Goal: Use online tool/utility: Utilize a website feature to perform a specific function

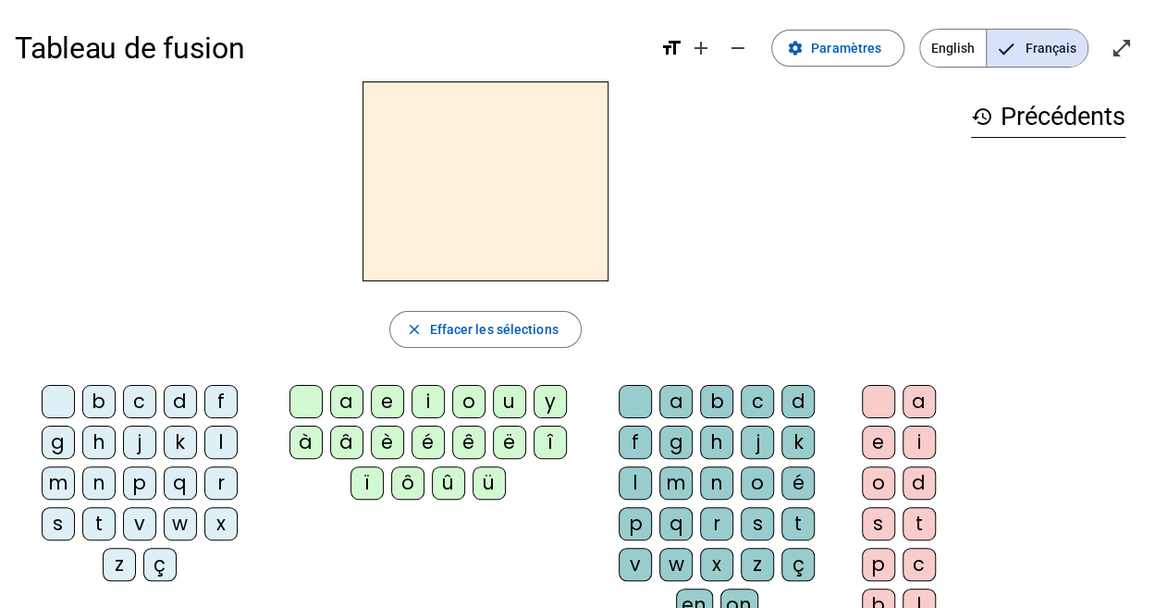
click at [164, 492] on div "q" at bounding box center [180, 482] width 33 height 33
click at [123, 494] on div "p" at bounding box center [139, 482] width 33 height 33
click at [504, 406] on div "u" at bounding box center [509, 401] width 33 height 33
click at [733, 507] on div "r" at bounding box center [716, 523] width 33 height 33
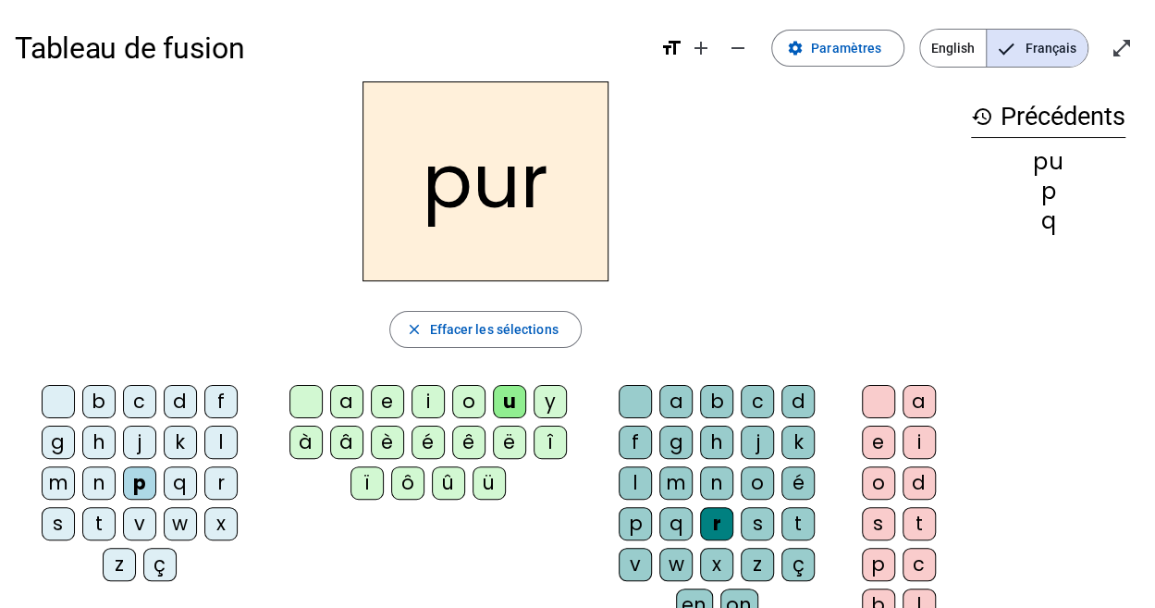
click at [164, 408] on div "d" at bounding box center [180, 401] width 33 height 33
click at [75, 466] on div "m" at bounding box center [58, 482] width 33 height 33
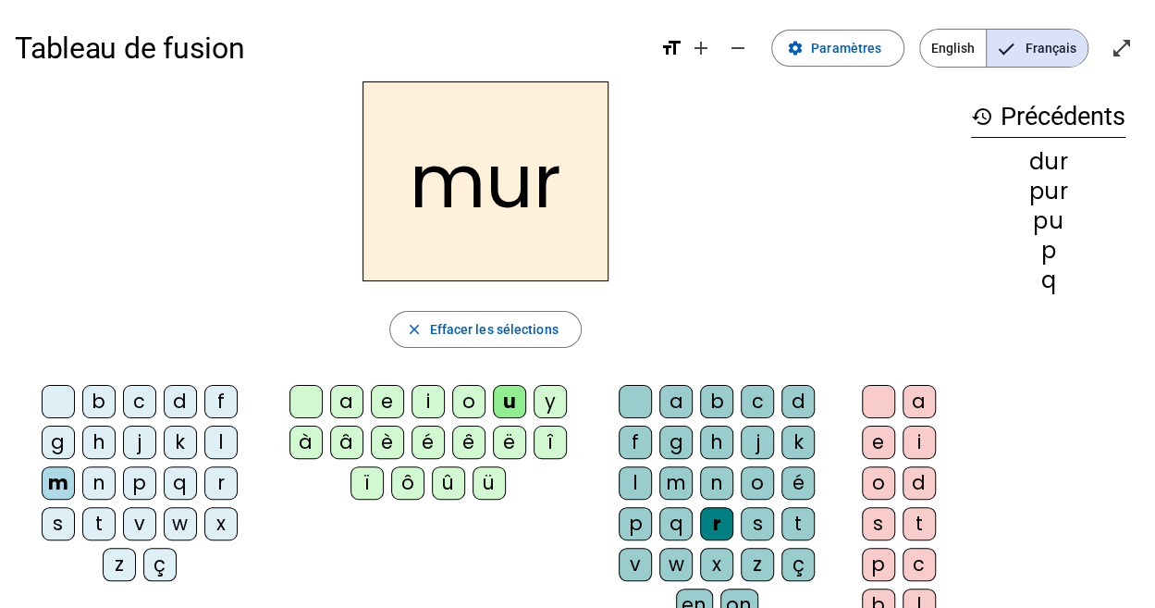
click at [75, 507] on div "s" at bounding box center [58, 523] width 33 height 33
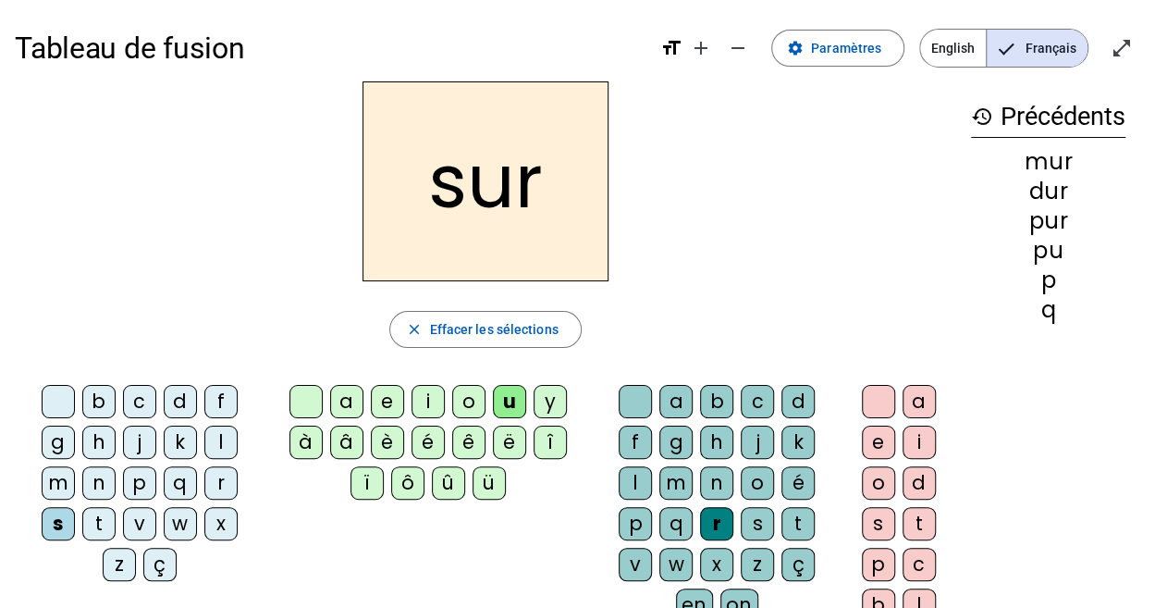
click at [619, 411] on div at bounding box center [635, 401] width 33 height 33
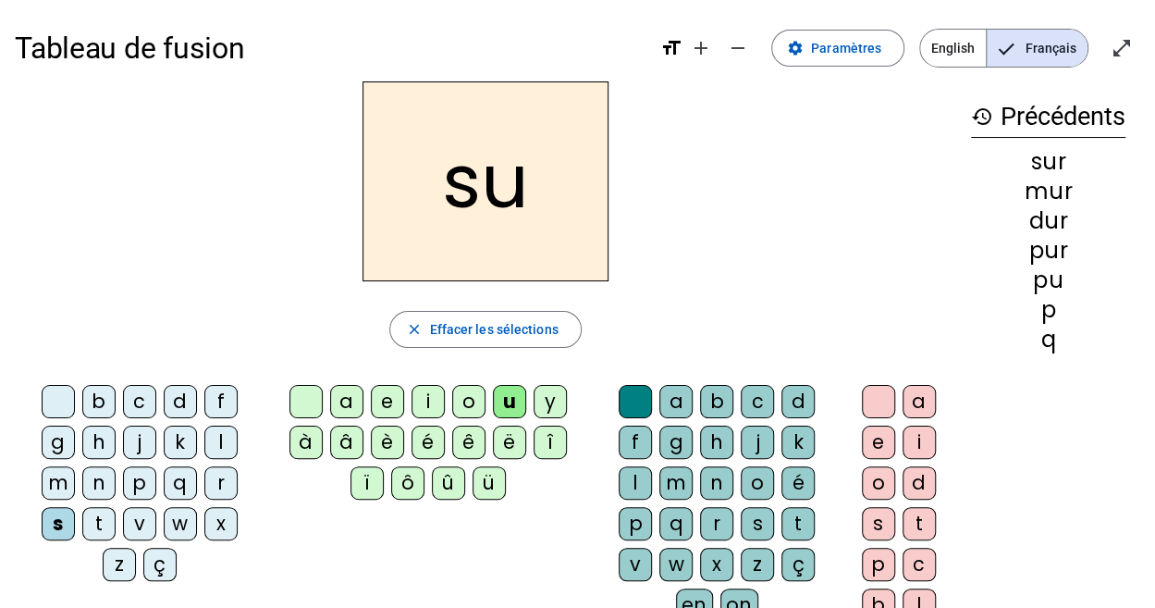
click at [82, 406] on div "b" at bounding box center [98, 401] width 33 height 33
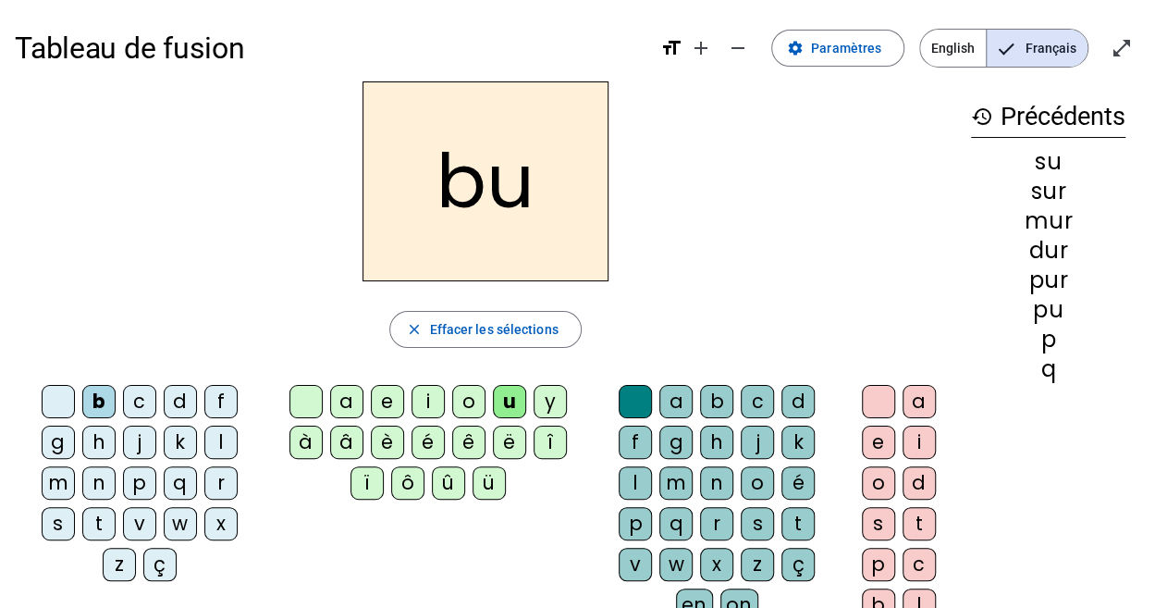
click at [156, 507] on div "v" at bounding box center [139, 523] width 33 height 33
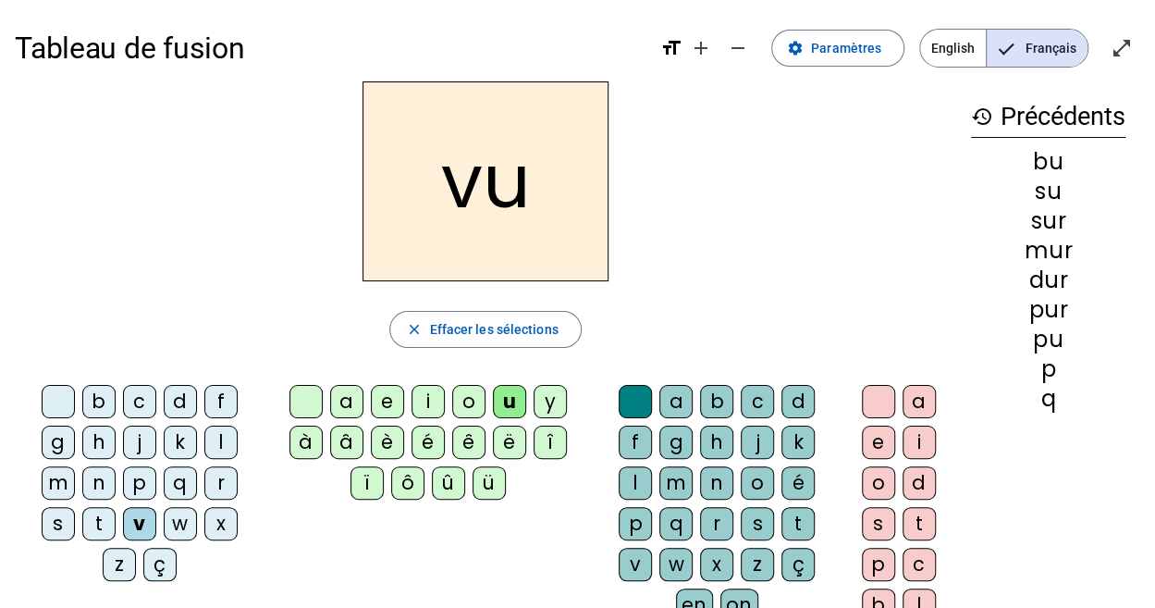
click at [659, 405] on div "a" at bounding box center [675, 401] width 33 height 33
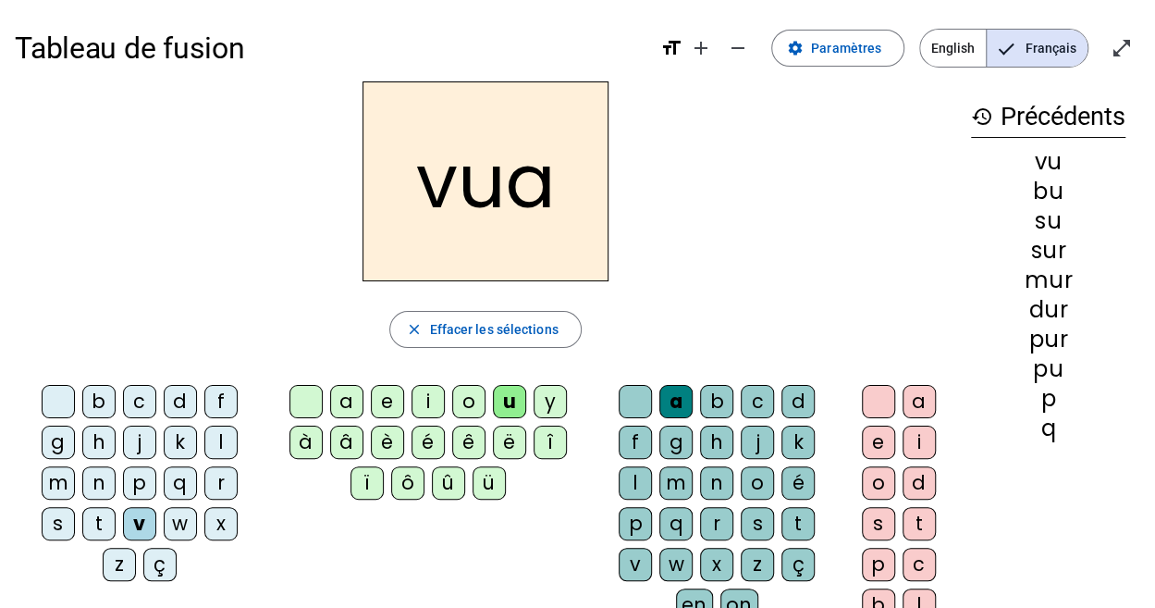
click at [295, 402] on div at bounding box center [305, 401] width 33 height 33
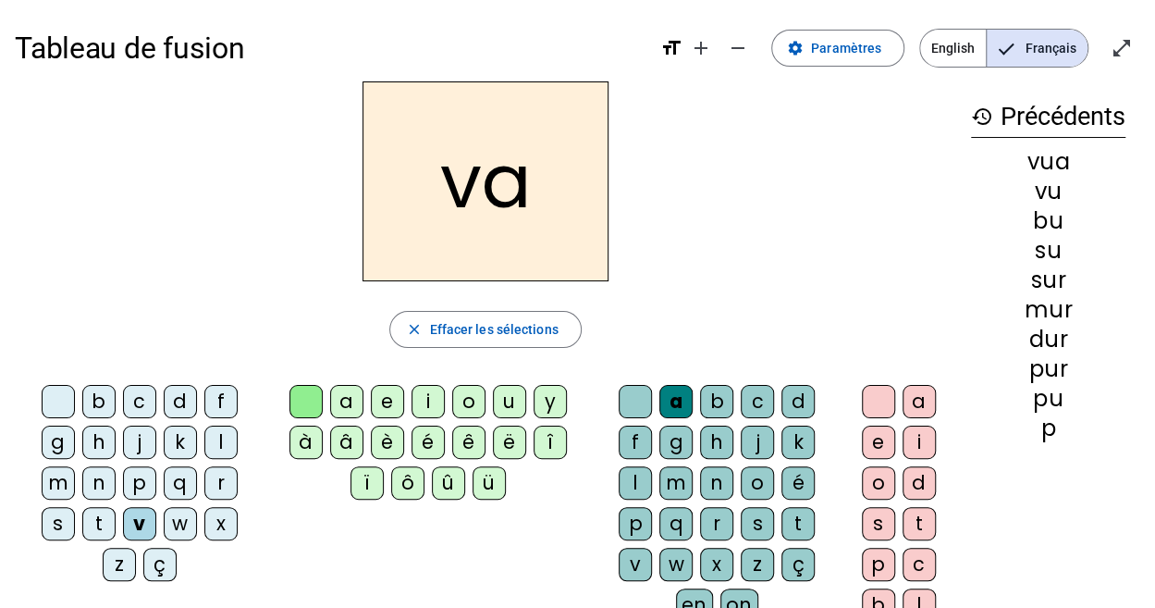
click at [307, 411] on div at bounding box center [305, 401] width 33 height 33
click at [352, 407] on div "a" at bounding box center [346, 401] width 33 height 33
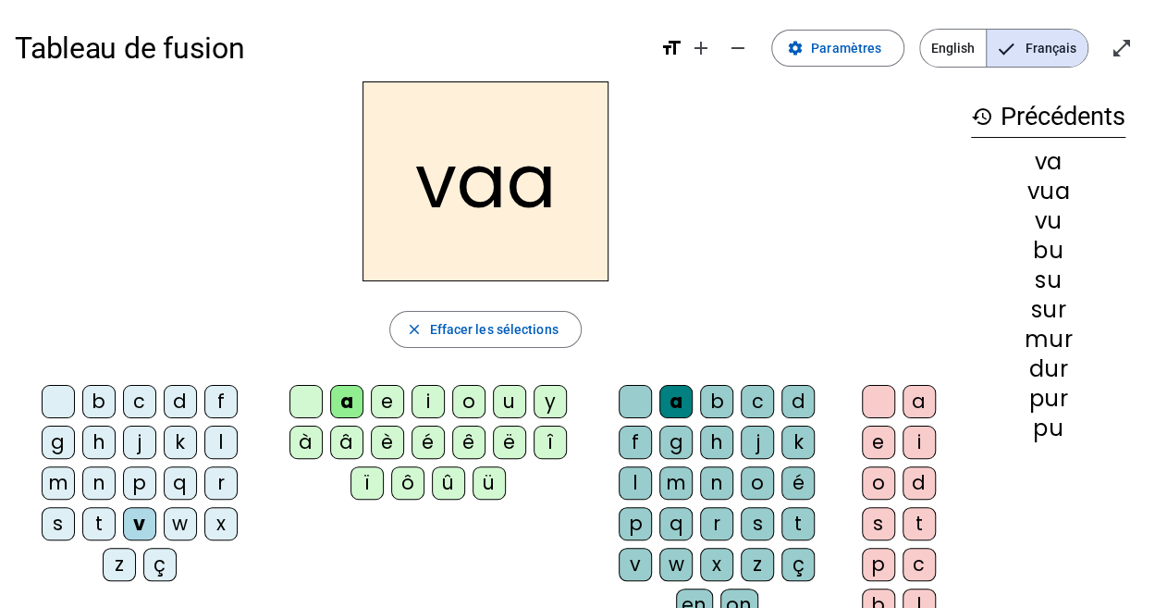
click at [619, 406] on div at bounding box center [635, 401] width 33 height 33
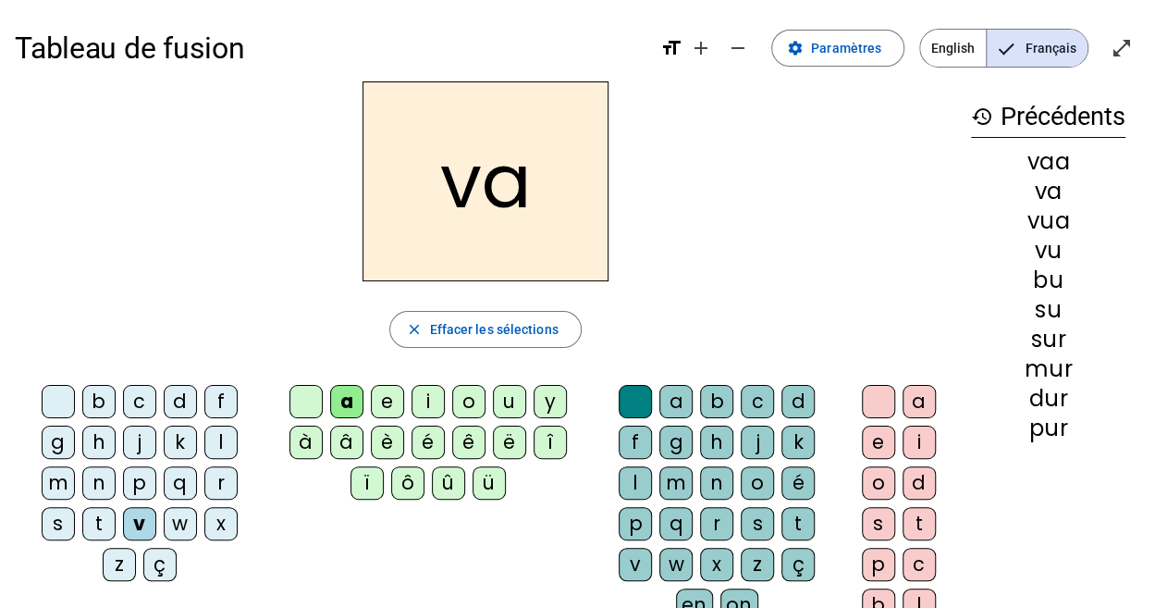
click at [204, 436] on div "l" at bounding box center [220, 441] width 33 height 33
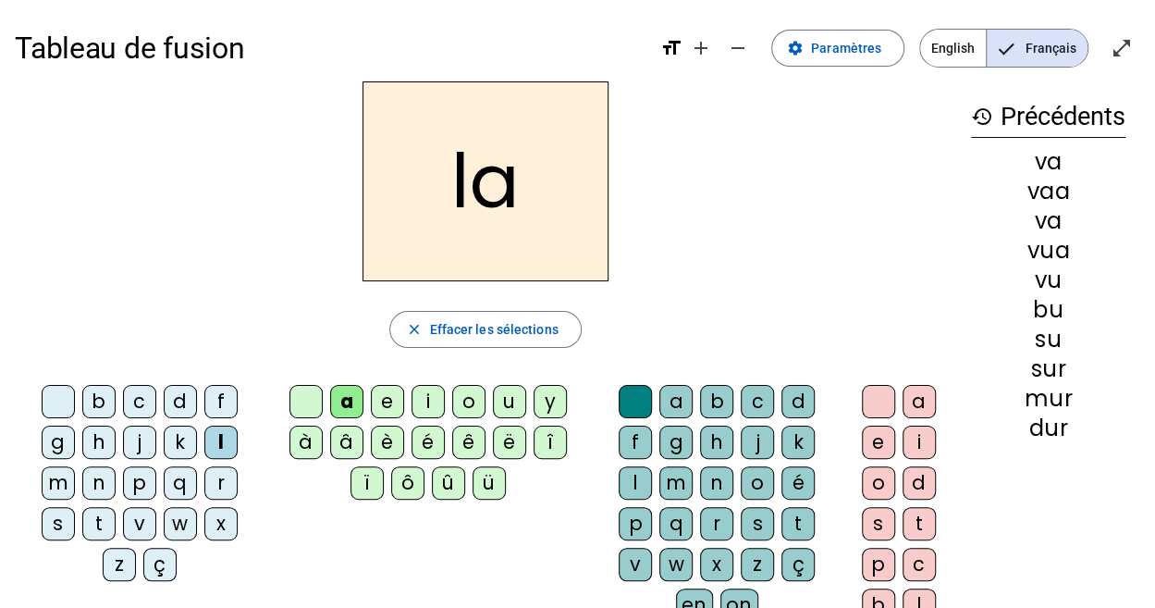
click at [75, 466] on div "m" at bounding box center [58, 482] width 33 height 33
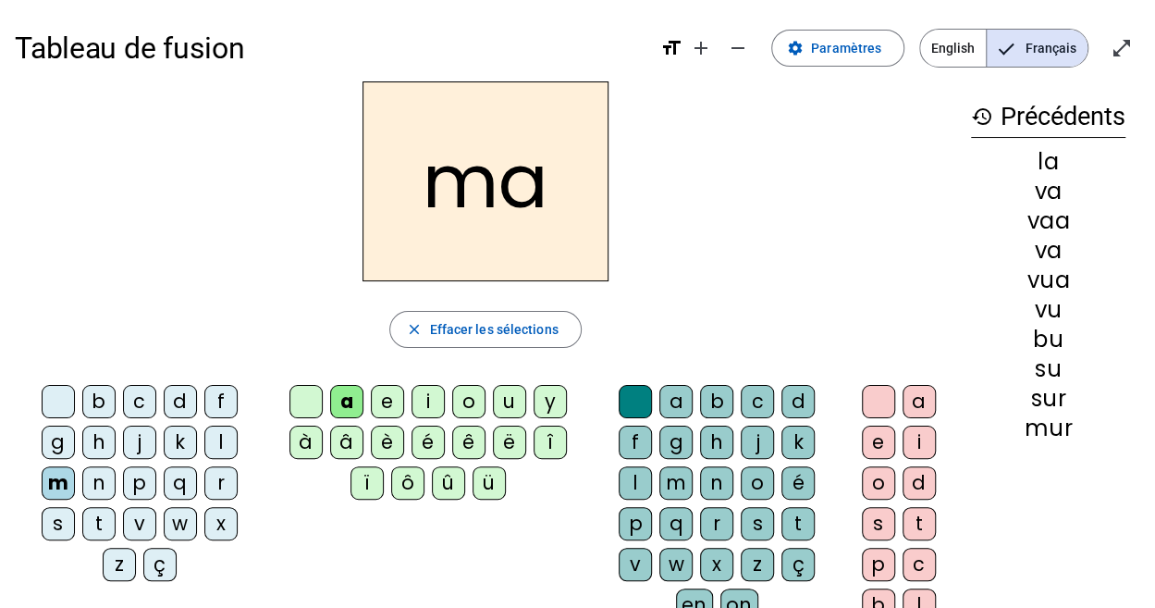
click at [383, 400] on div "e" at bounding box center [387, 401] width 33 height 33
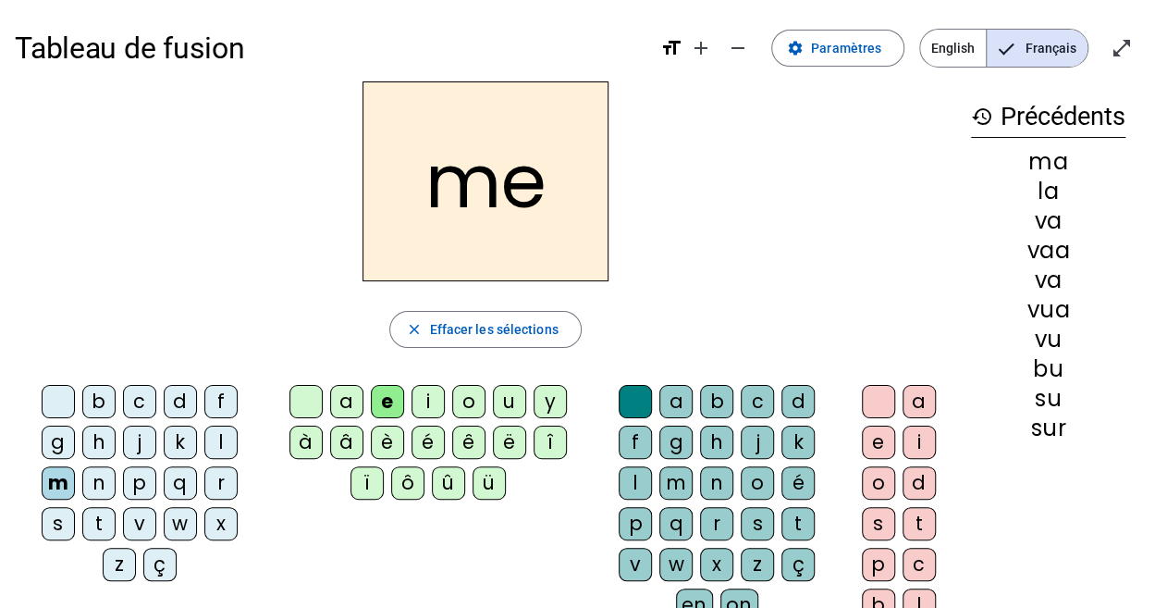
click at [75, 507] on div "s" at bounding box center [58, 523] width 33 height 33
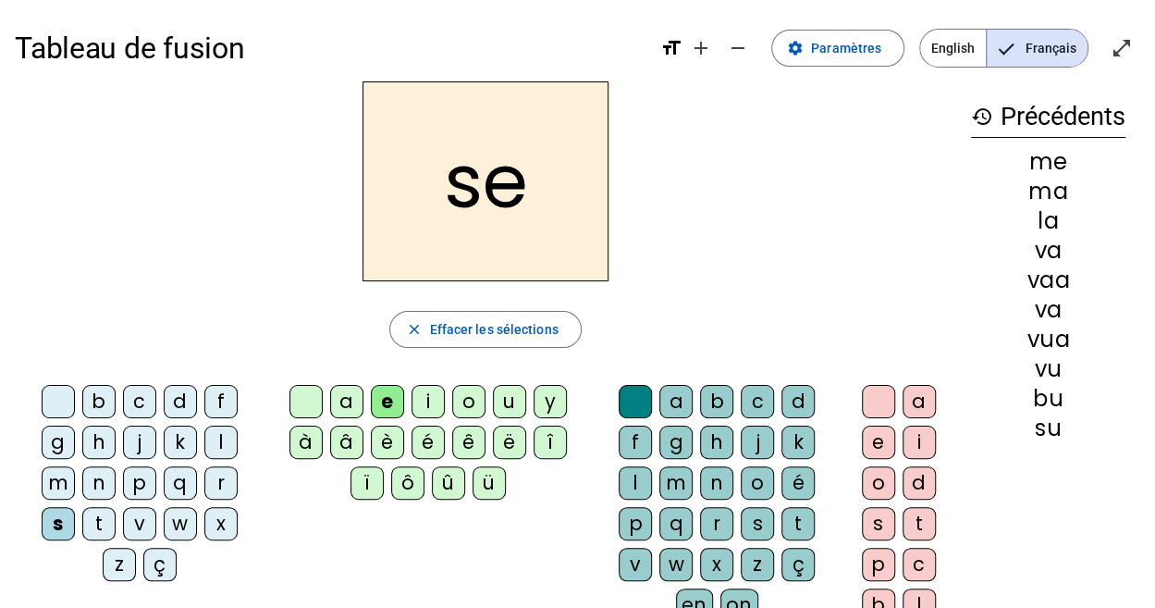
click at [204, 448] on div "l" at bounding box center [220, 441] width 33 height 33
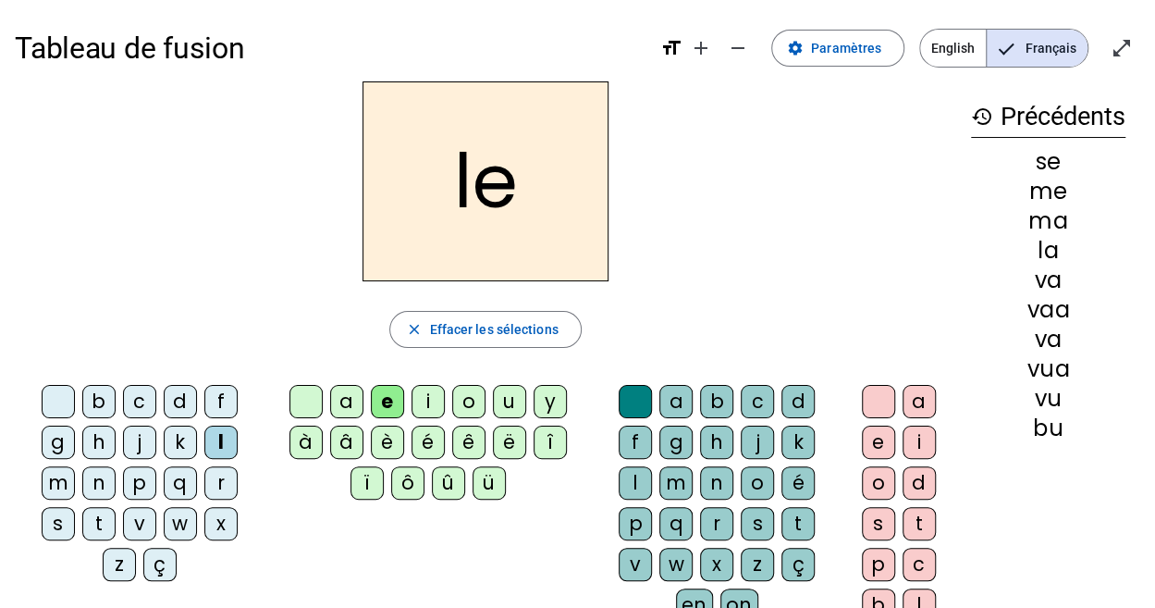
click at [116, 466] on div "n" at bounding box center [98, 482] width 33 height 33
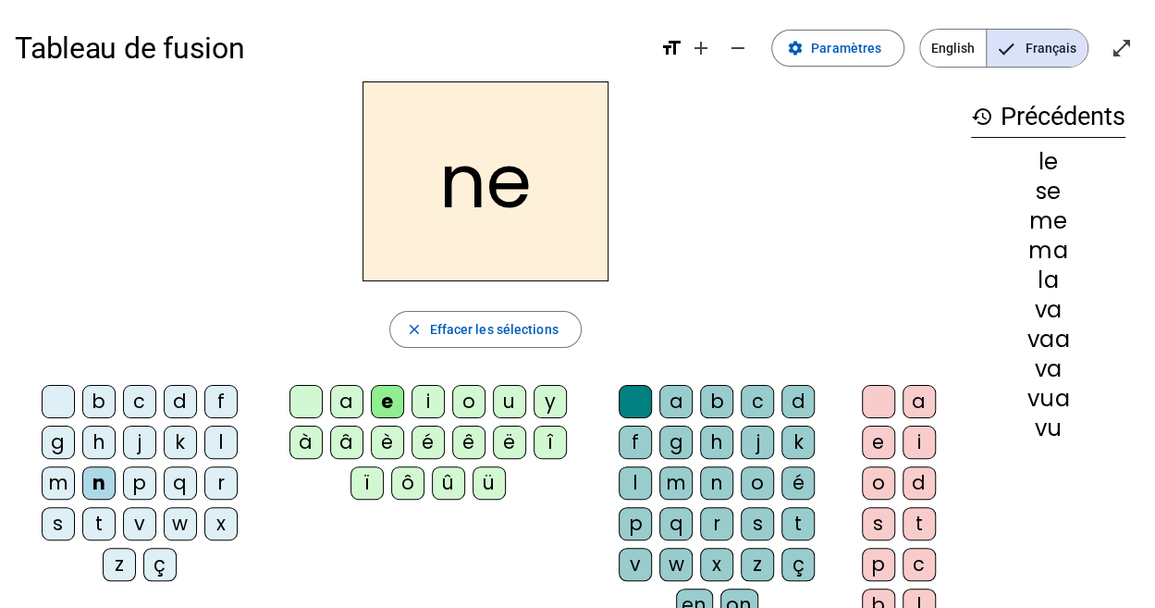
click at [421, 403] on div "i" at bounding box center [428, 401] width 33 height 33
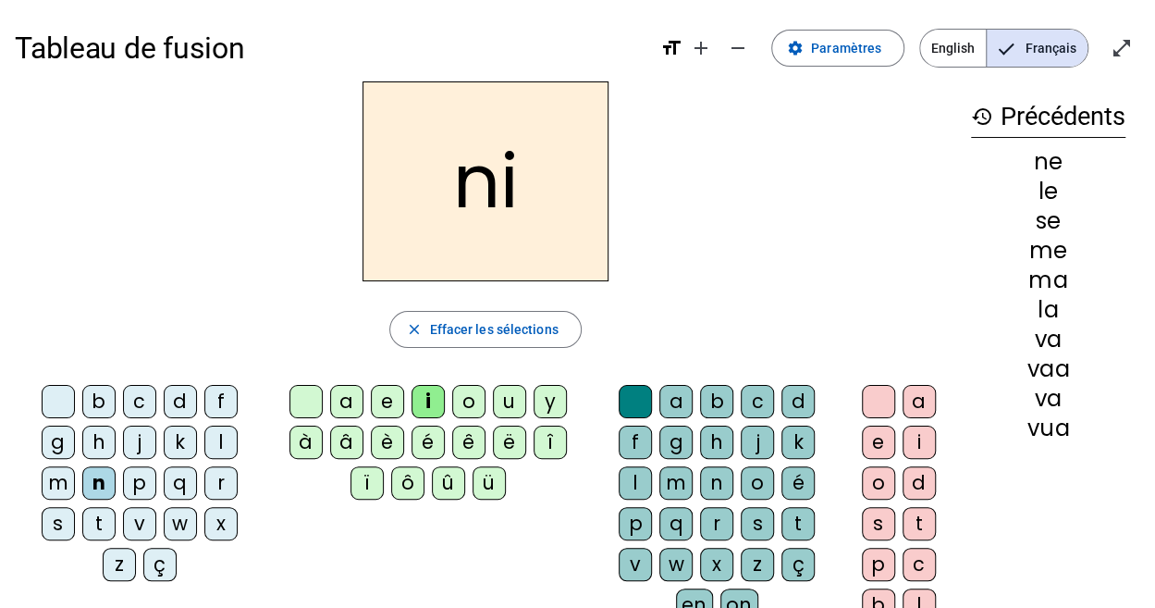
click at [123, 400] on div "c" at bounding box center [139, 401] width 33 height 33
click at [123, 395] on div "c" at bounding box center [139, 401] width 33 height 33
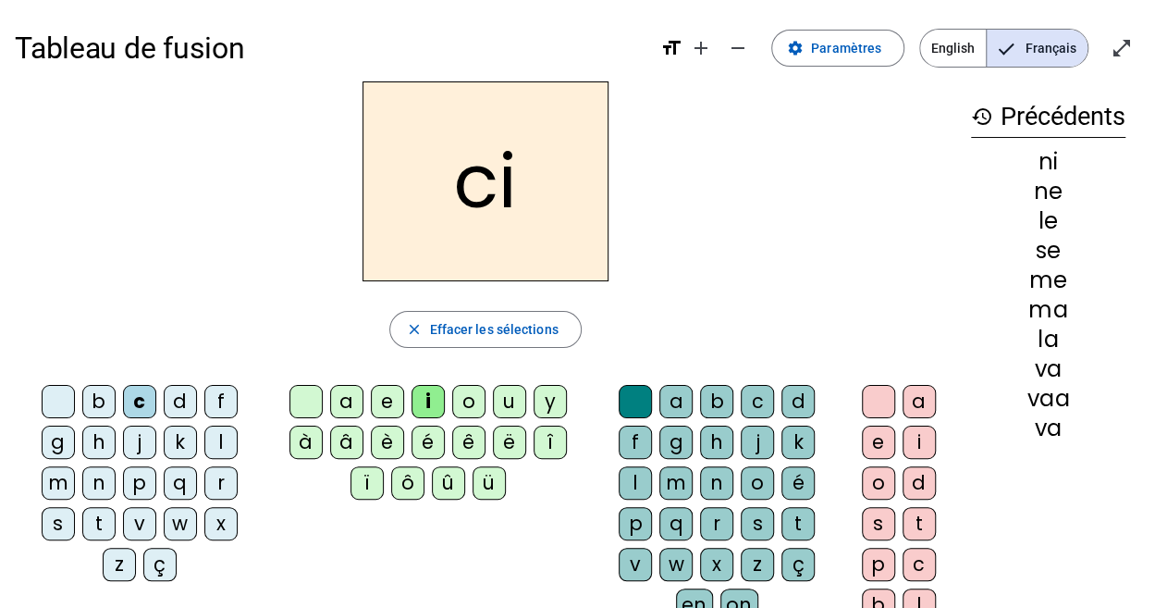
click at [75, 507] on div "s" at bounding box center [58, 523] width 33 height 33
